Goal: Book appointment/travel/reservation

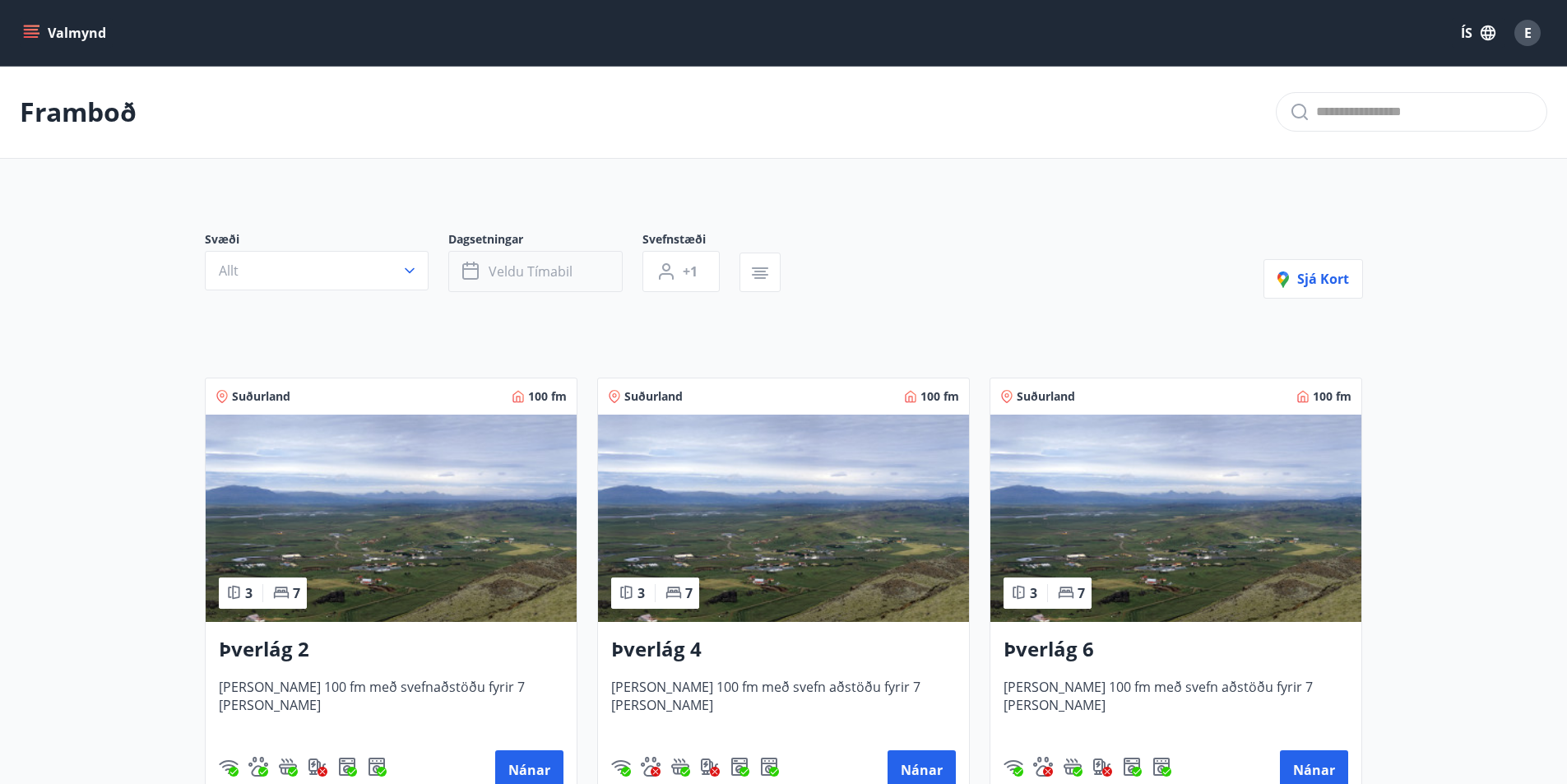
click at [518, 271] on span "Veldu tímabil" at bounding box center [530, 271] width 84 height 18
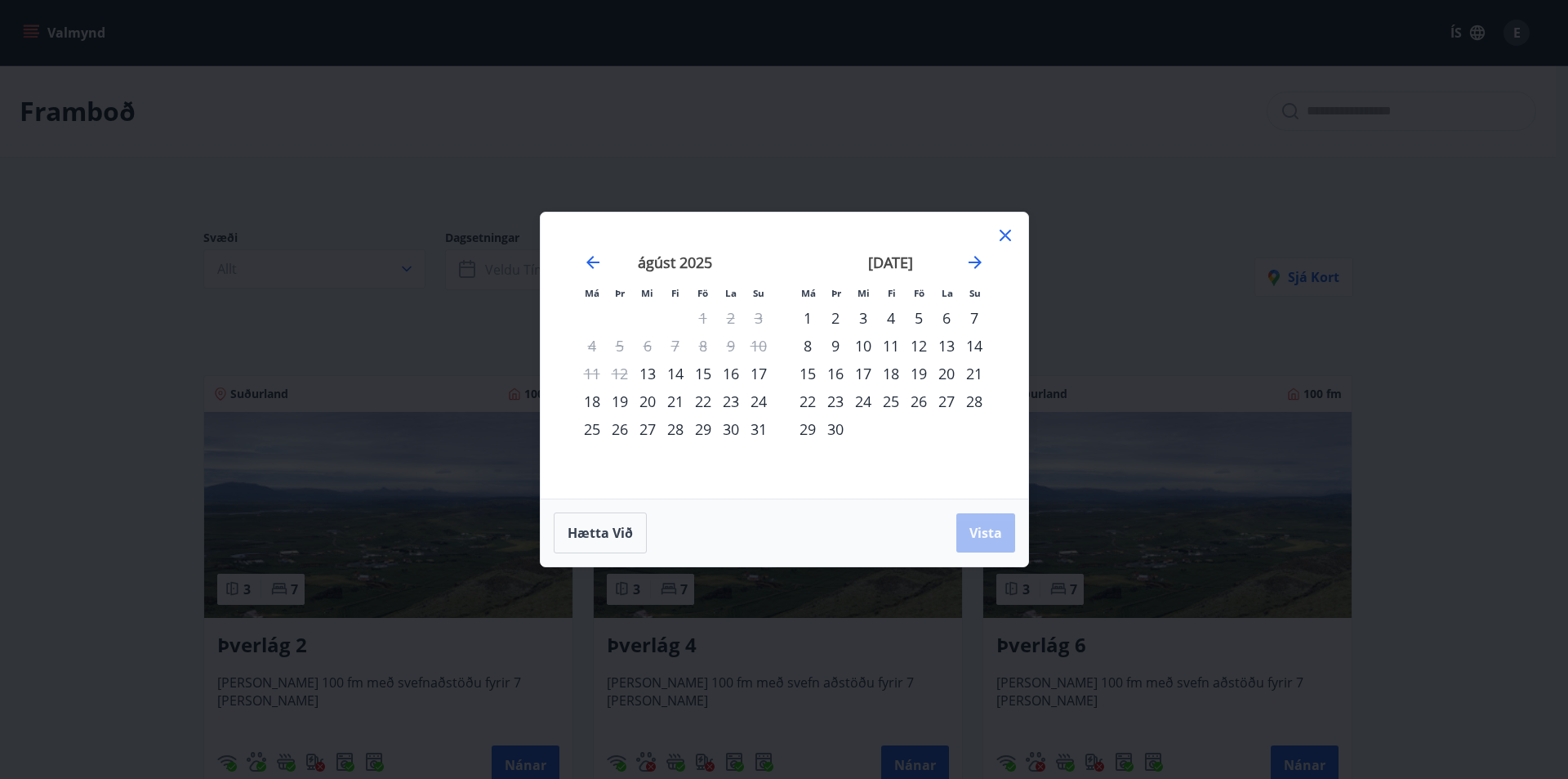
click at [704, 423] on div "29" at bounding box center [703, 430] width 28 height 28
click at [762, 429] on div "31" at bounding box center [758, 430] width 28 height 28
click at [972, 522] on button "Vista" at bounding box center [985, 533] width 59 height 40
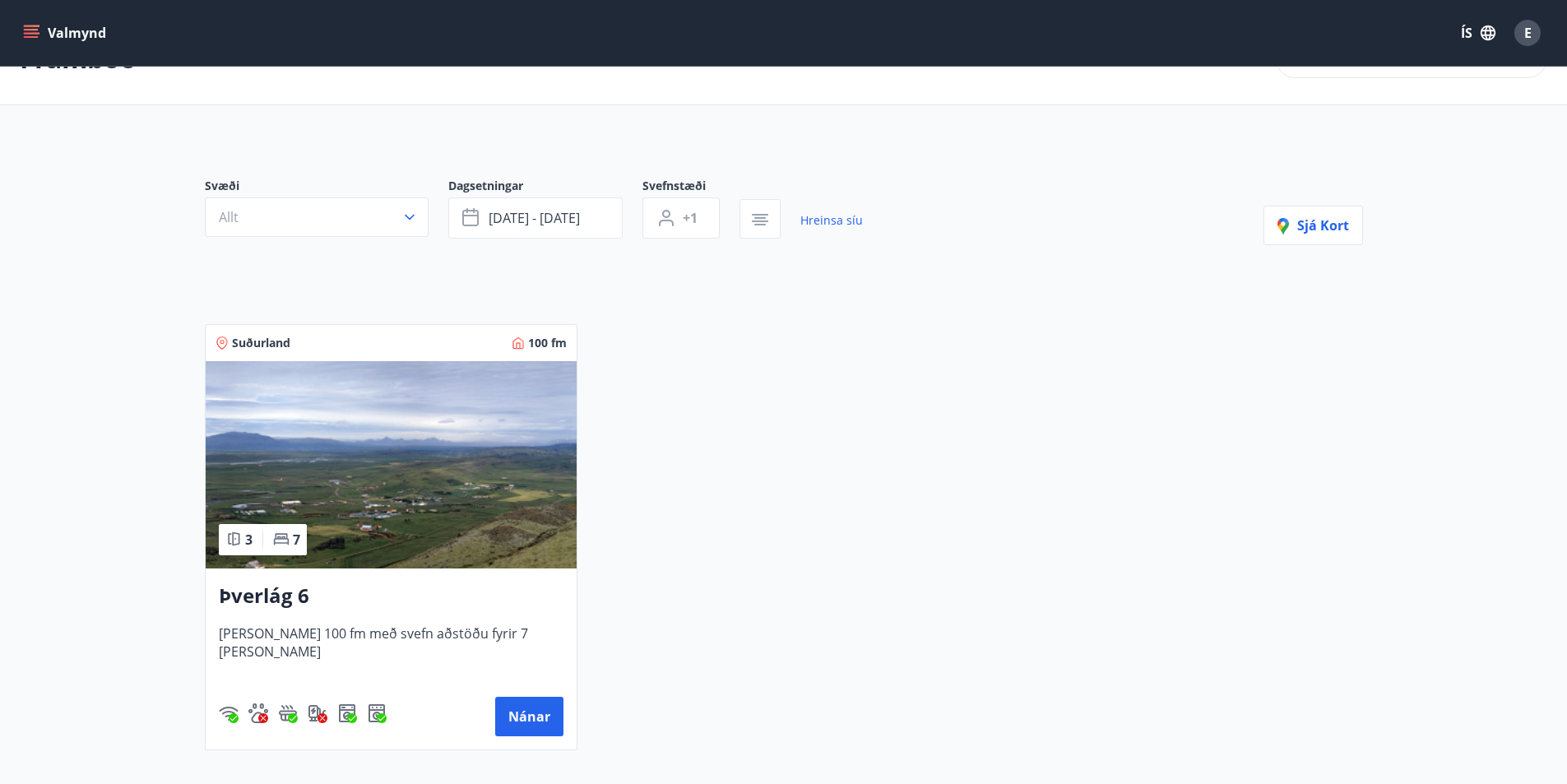
scroll to position [82, 0]
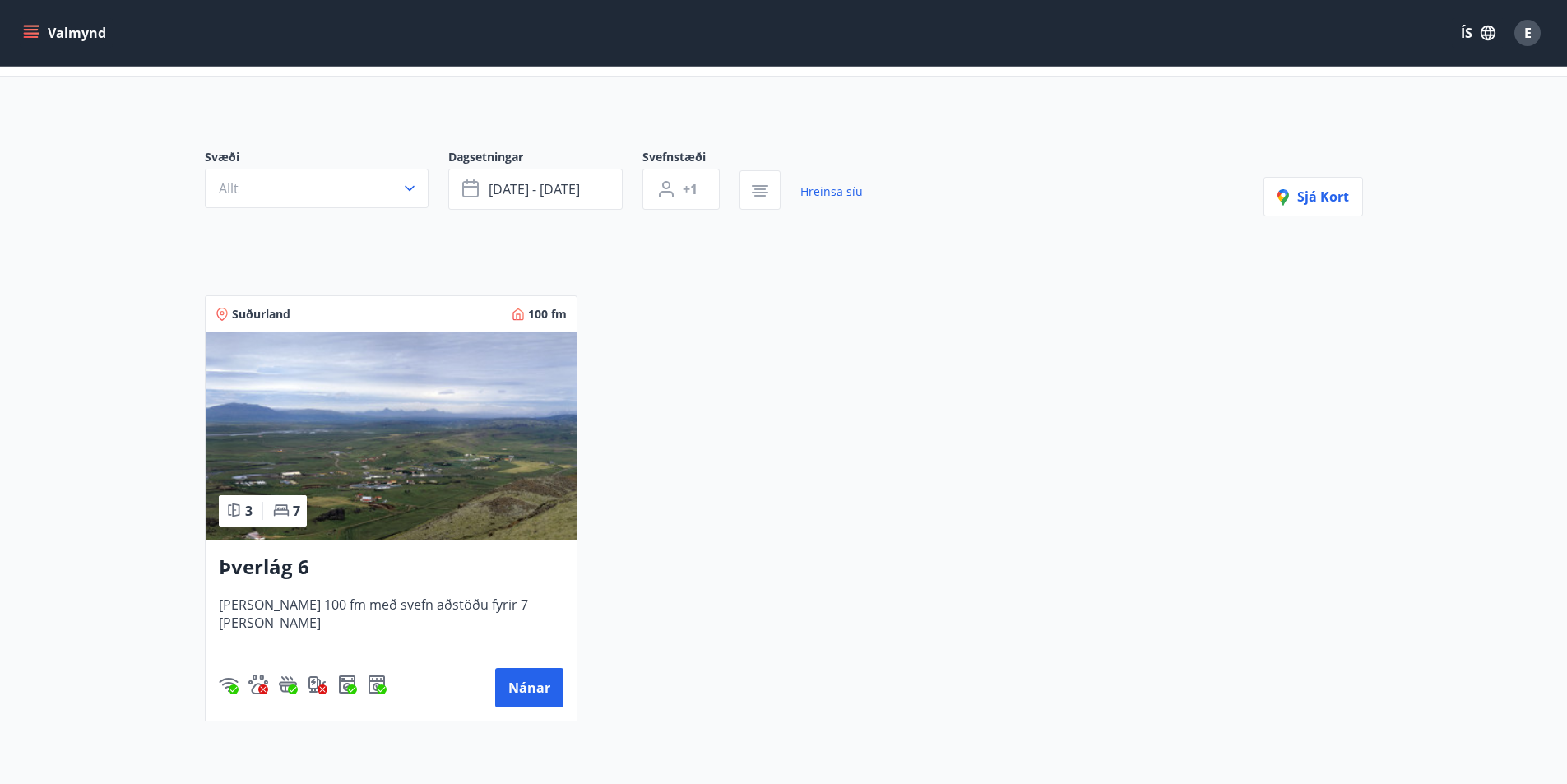
click at [464, 508] on img at bounding box center [391, 436] width 371 height 207
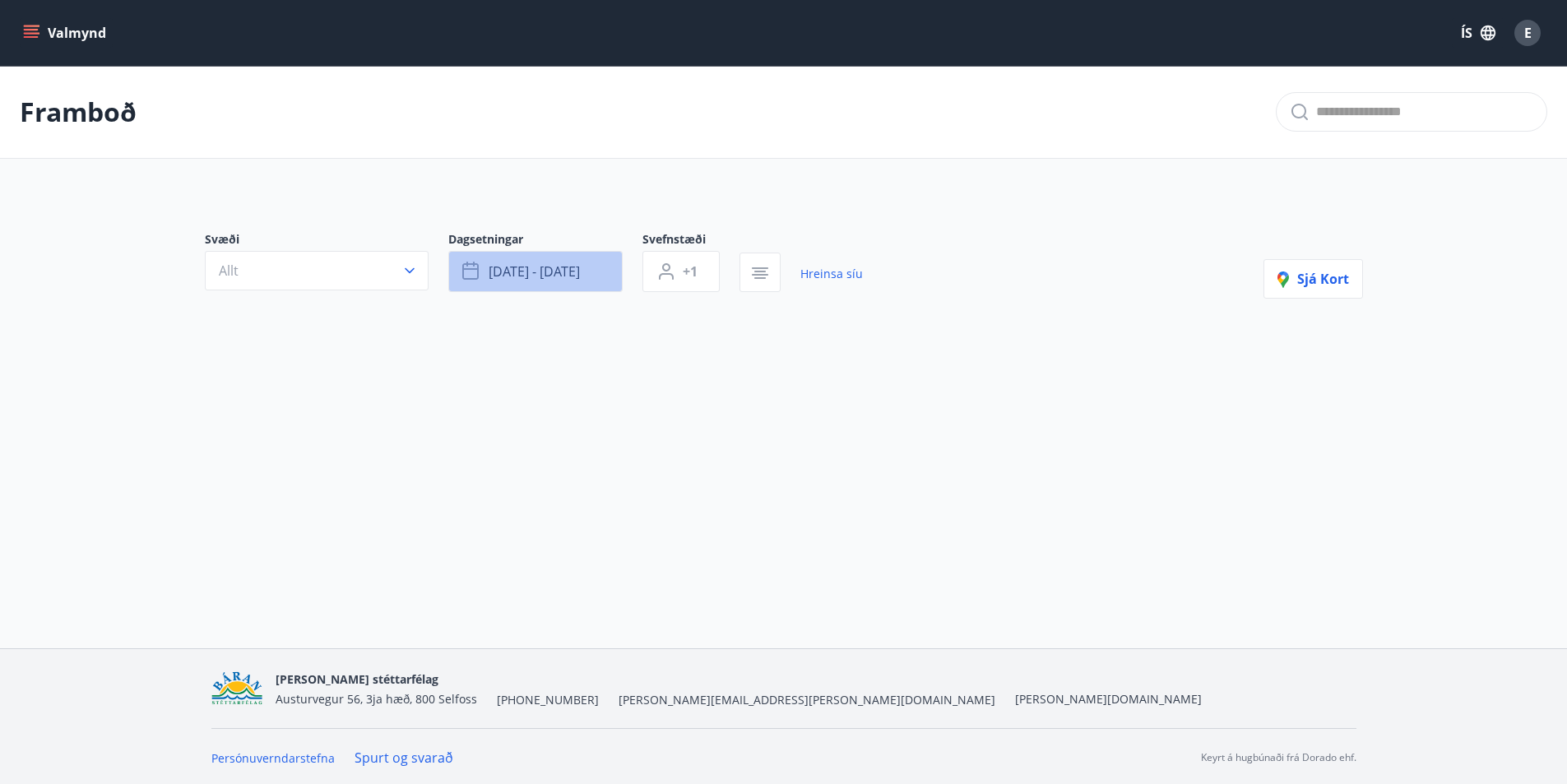
click at [511, 271] on span "[DATE] - [DATE]" at bounding box center [534, 271] width 91 height 18
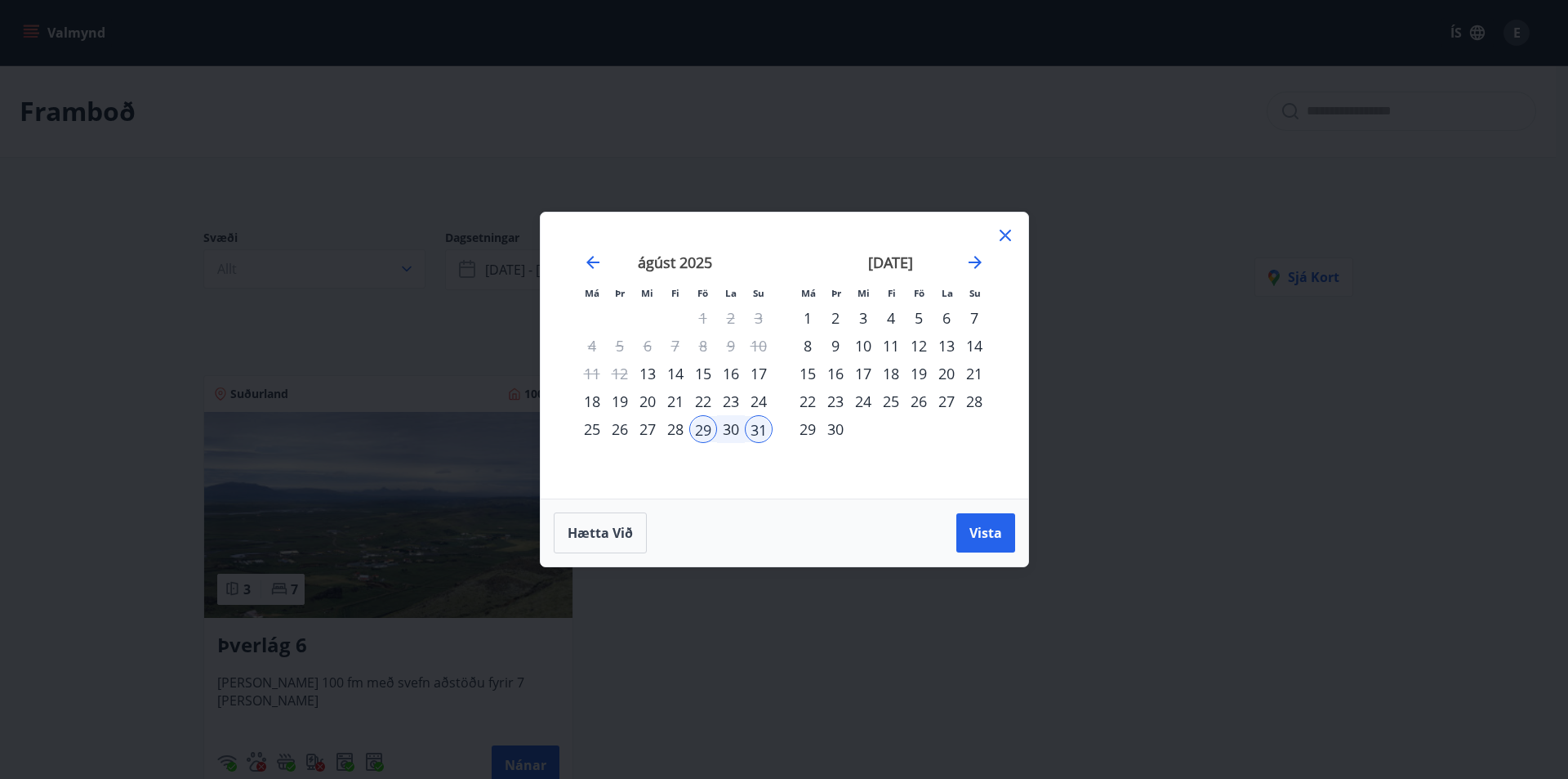
click at [707, 396] on div "22" at bounding box center [703, 401] width 28 height 28
click at [764, 404] on div "24" at bounding box center [758, 401] width 28 height 28
click at [1002, 537] on button "Vista" at bounding box center [985, 533] width 59 height 40
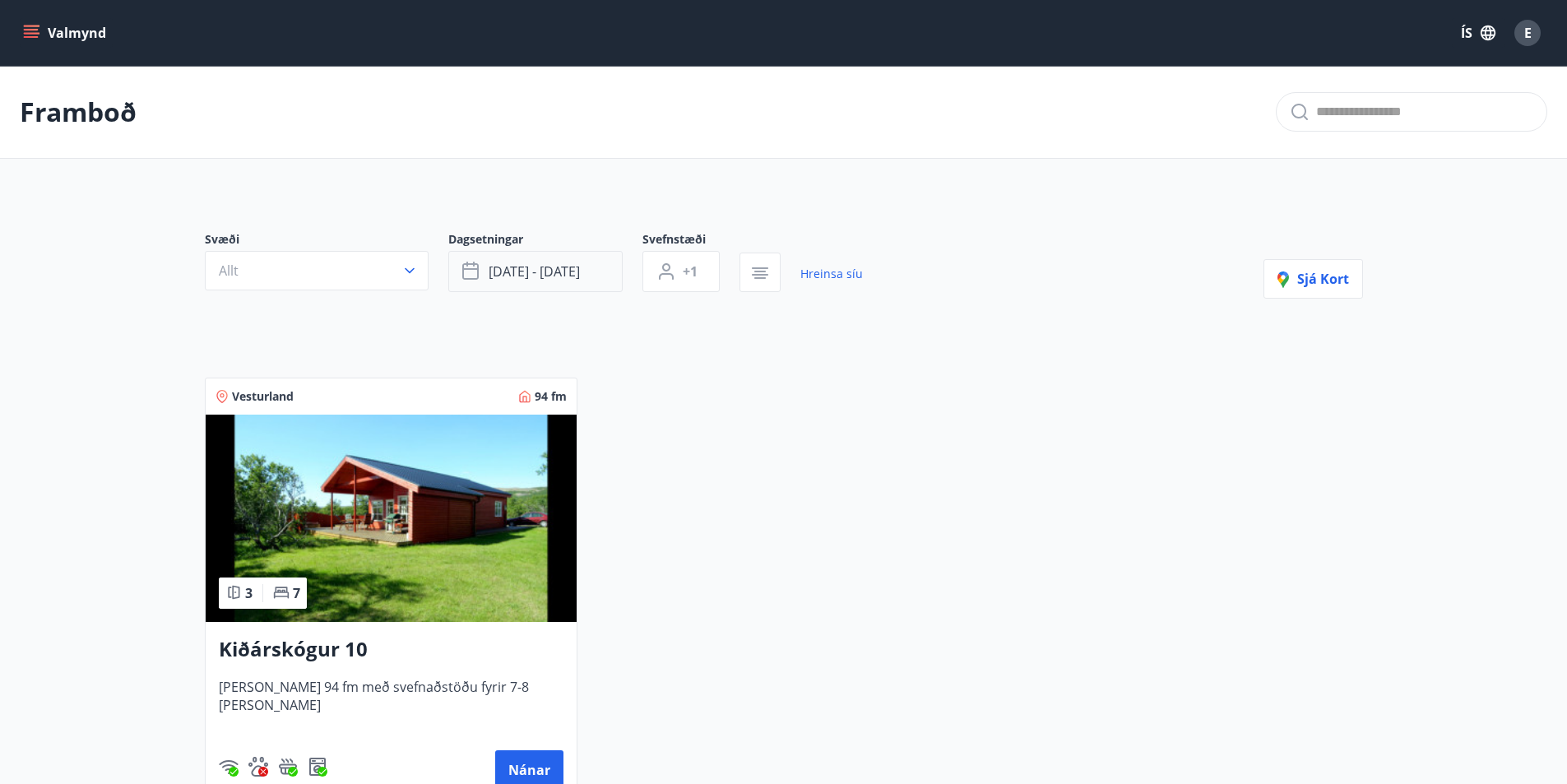
click at [537, 269] on span "[DATE] - [DATE]" at bounding box center [534, 271] width 91 height 18
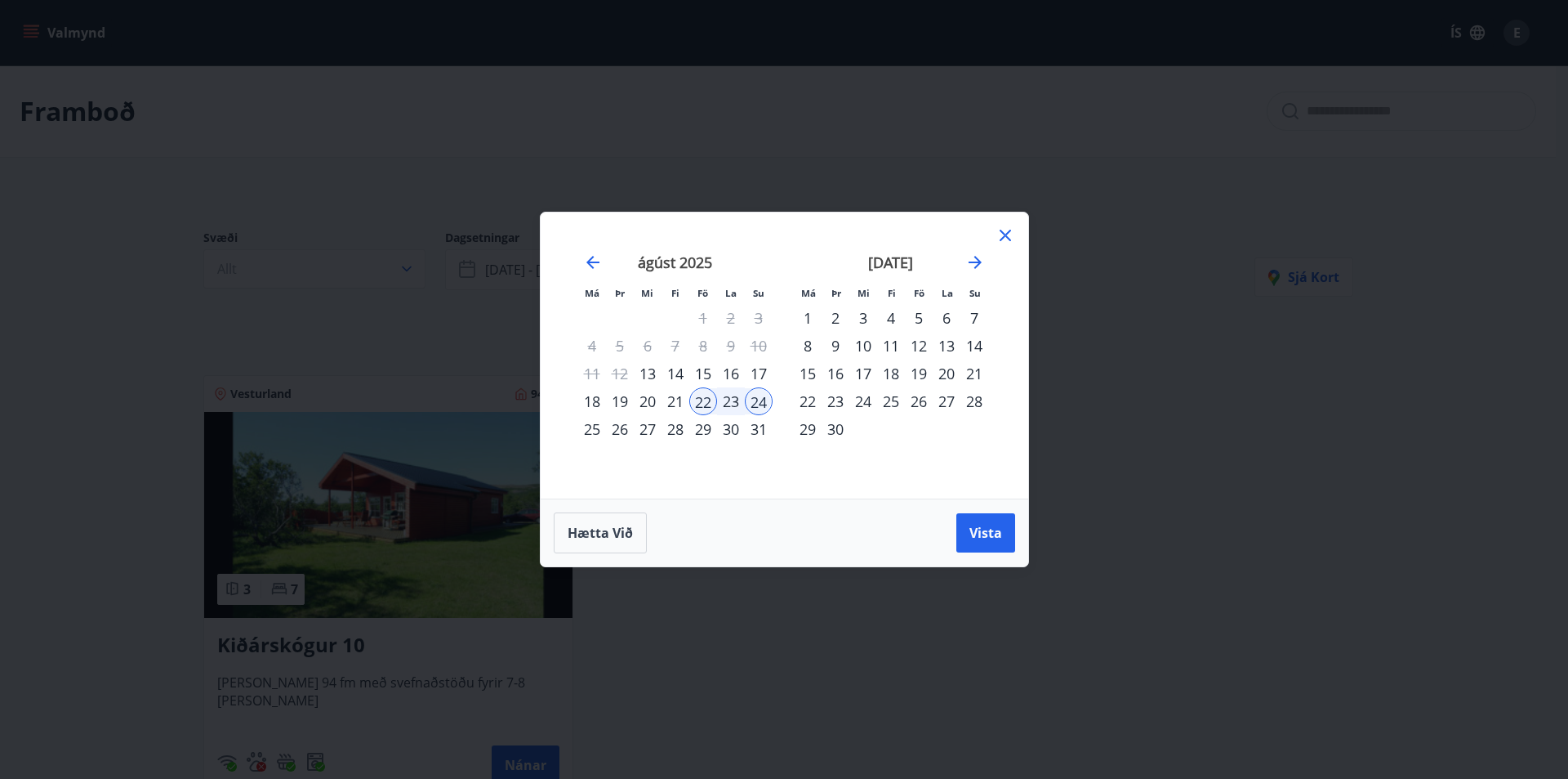
click at [917, 315] on div "5" at bounding box center [919, 318] width 28 height 28
click at [964, 315] on div "7" at bounding box center [975, 318] width 28 height 28
click at [985, 526] on span "Vista" at bounding box center [985, 533] width 33 height 18
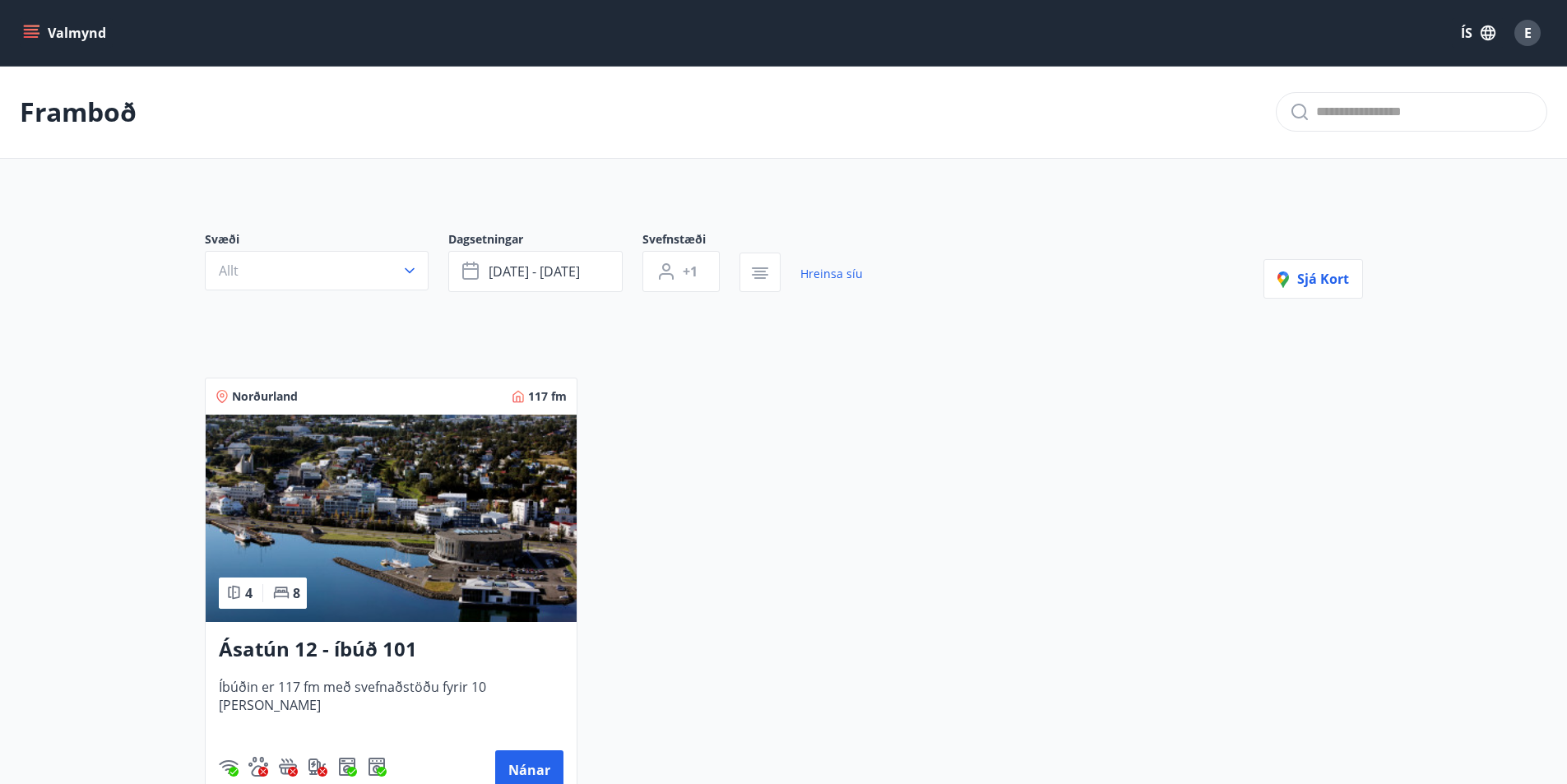
scroll to position [82, 0]
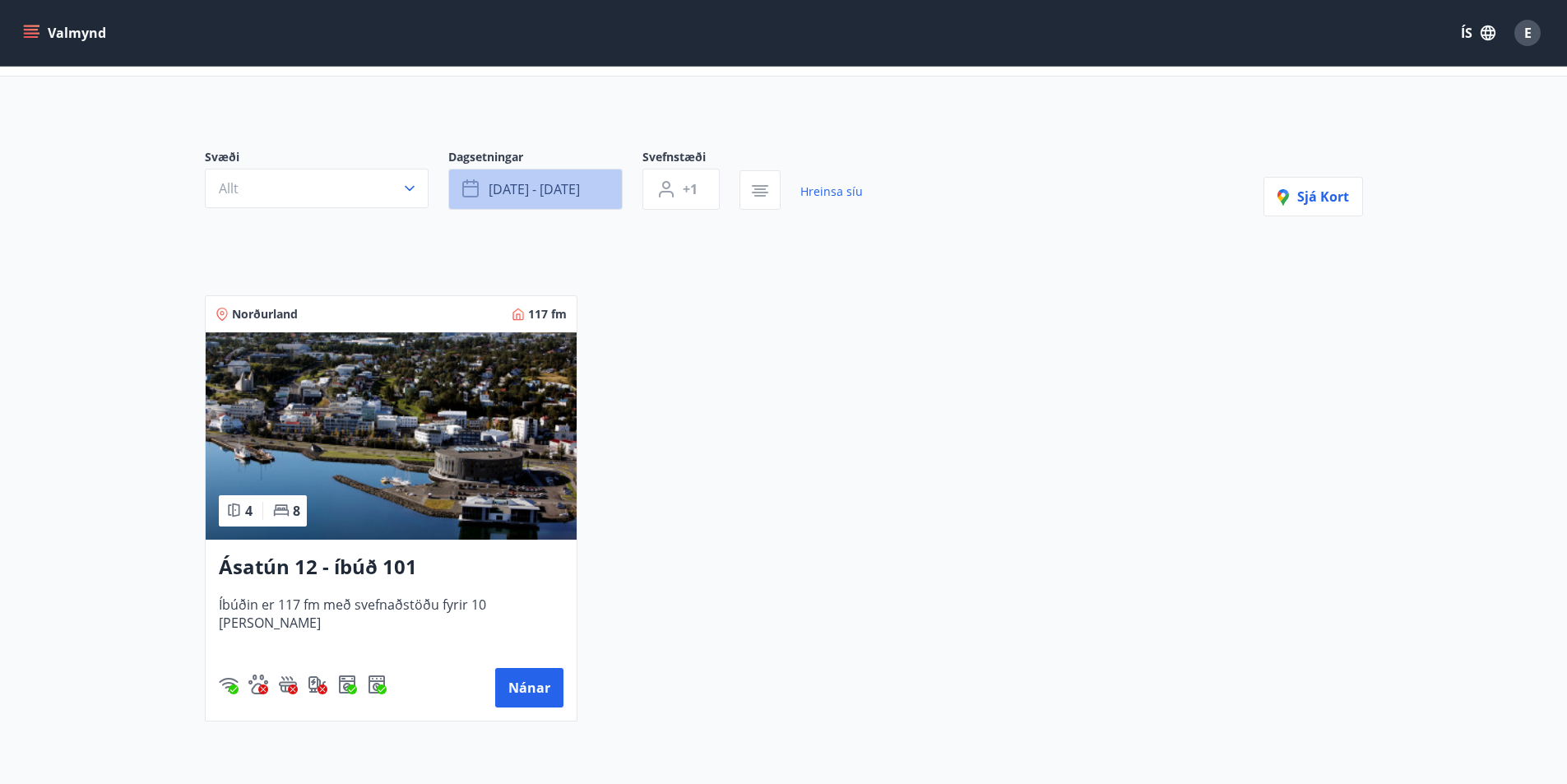
click at [550, 180] on span "[DATE] - [DATE]" at bounding box center [534, 189] width 91 height 18
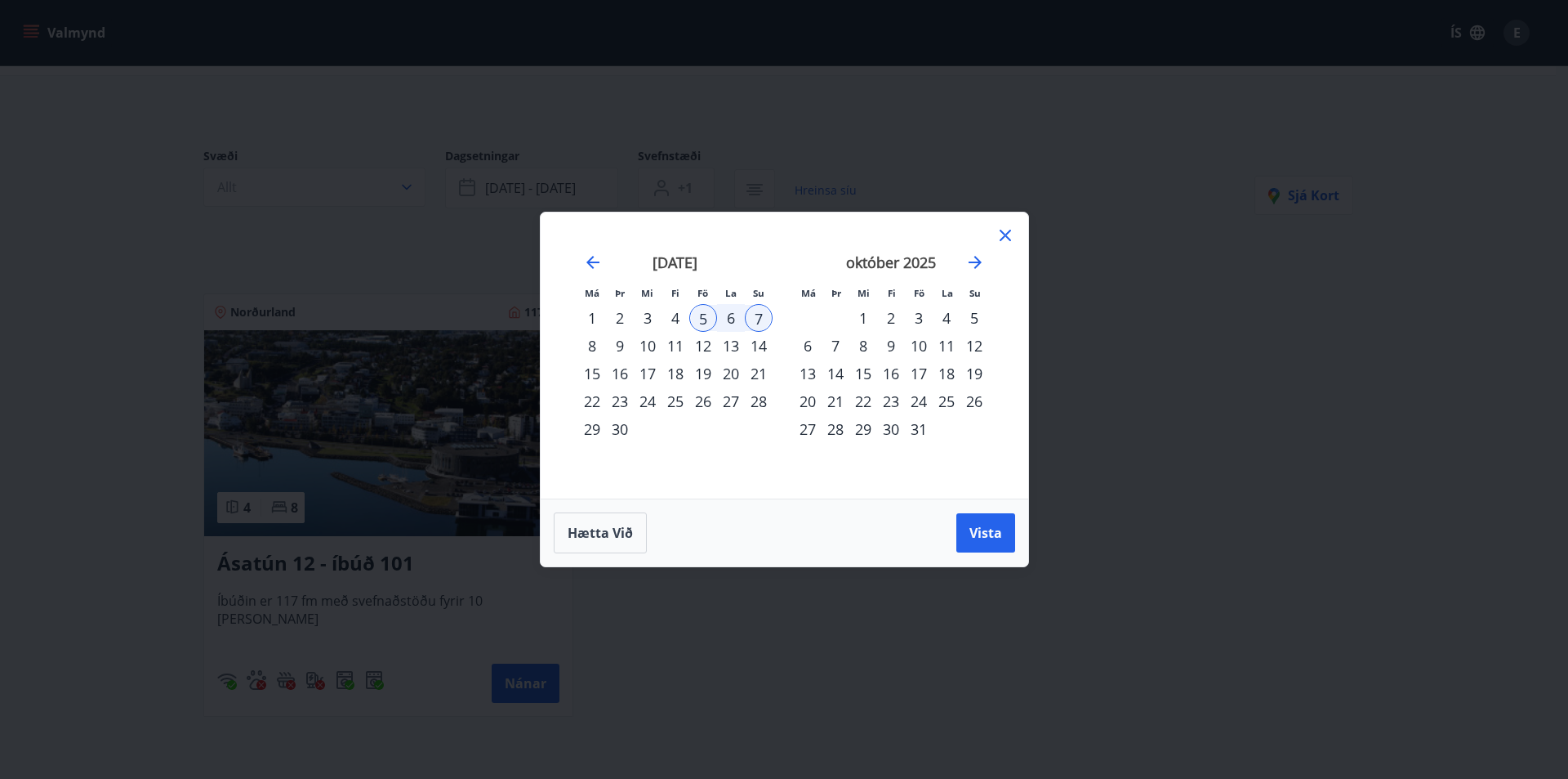
click at [704, 375] on div "19" at bounding box center [703, 373] width 28 height 28
click at [753, 378] on div "21" at bounding box center [758, 373] width 28 height 28
click at [987, 524] on span "Vista" at bounding box center [985, 533] width 33 height 18
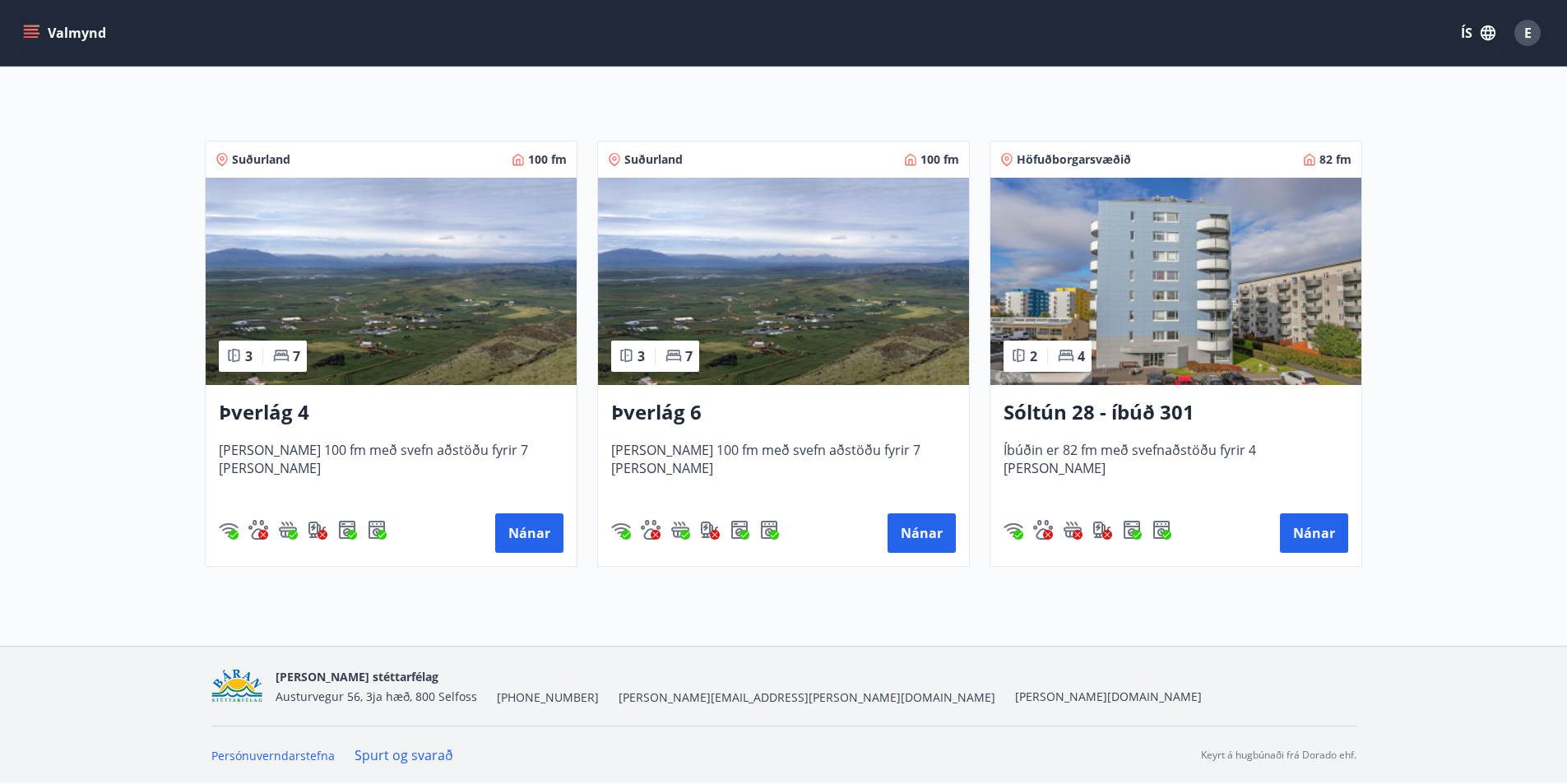
scroll to position [154, 0]
